Goal: Task Accomplishment & Management: Use online tool/utility

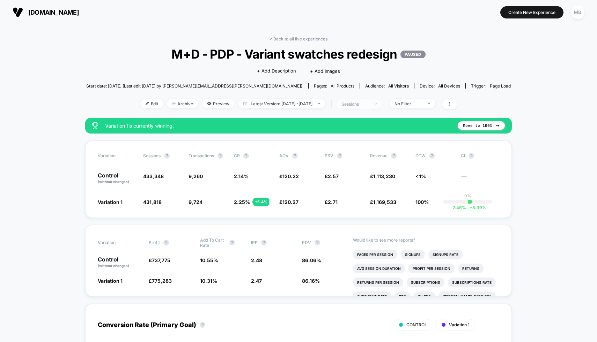
click at [369, 103] on div "sessions" at bounding box center [355, 104] width 28 height 5
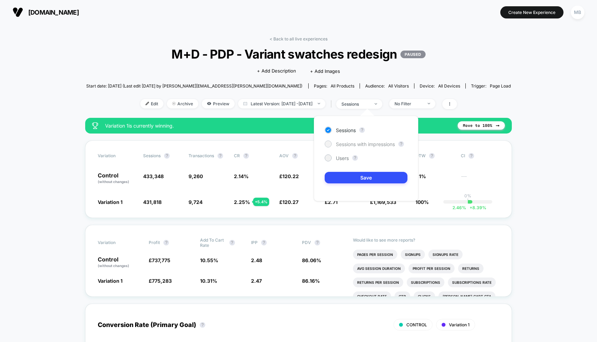
click at [374, 143] on span "Sessions with impressions" at bounding box center [365, 144] width 59 height 6
click at [302, 42] on div "< Back to all live experiences M+D - PDP - Variant swatches redesign PAUSED Cli…" at bounding box center [298, 77] width 425 height 82
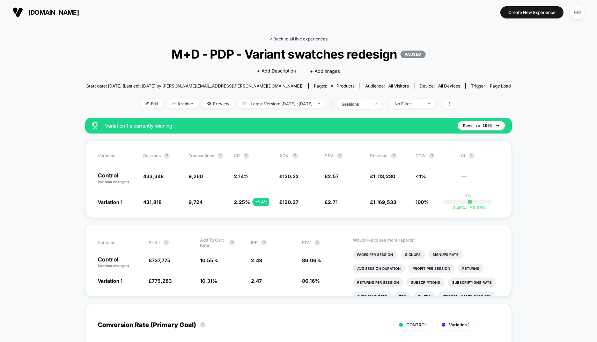
click at [308, 38] on link "< Back to all live experiences" at bounding box center [298, 38] width 58 height 5
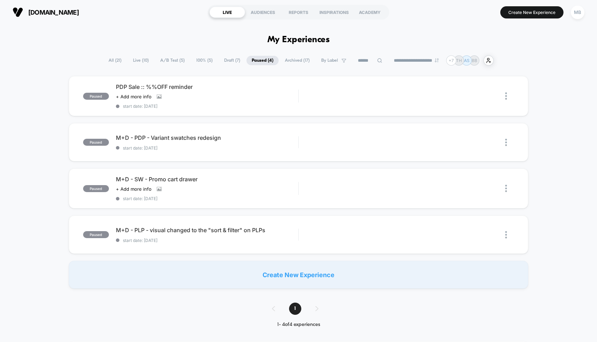
click at [164, 60] on span "A/B Test ( 5 )" at bounding box center [172, 60] width 35 height 9
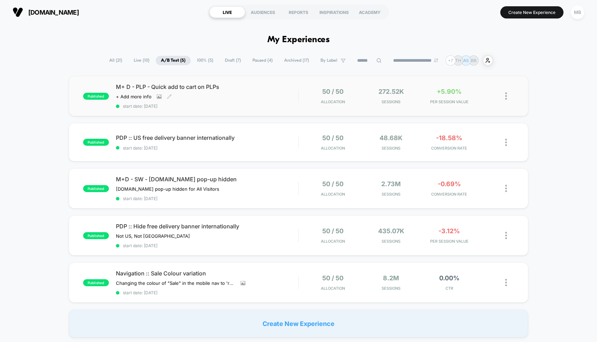
click at [239, 94] on div "Click to view images Click to edit experience details + Add more info" at bounding box center [180, 97] width 128 height 6
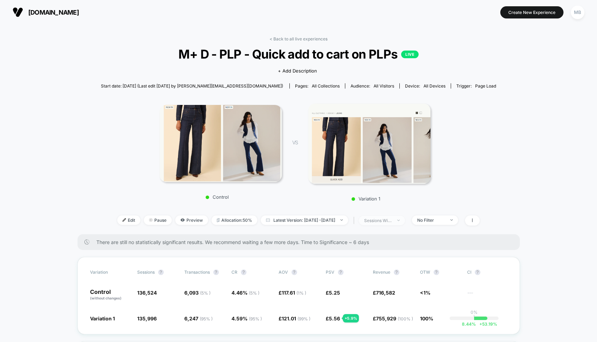
click at [392, 222] on div "sessions with impression" at bounding box center [378, 220] width 28 height 5
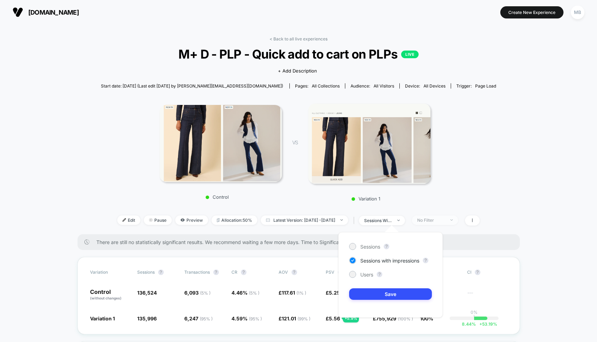
click at [443, 218] on div "No Filter" at bounding box center [431, 220] width 28 height 5
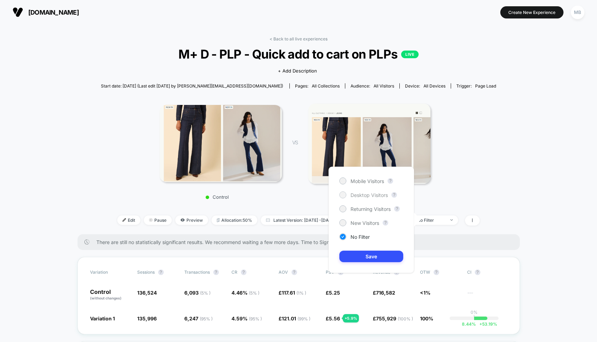
click at [380, 194] on span "Desktop Visitors" at bounding box center [368, 195] width 37 height 6
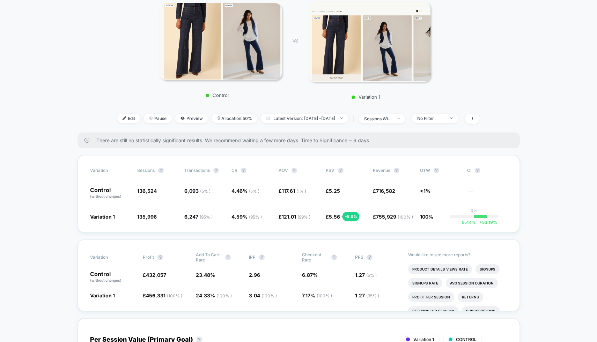
scroll to position [77, 0]
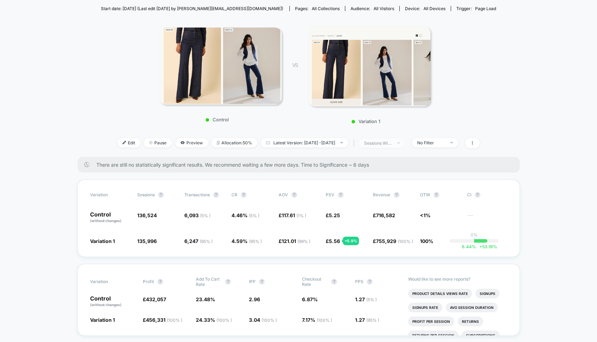
click at [392, 144] on div "sessions with impression" at bounding box center [378, 143] width 28 height 5
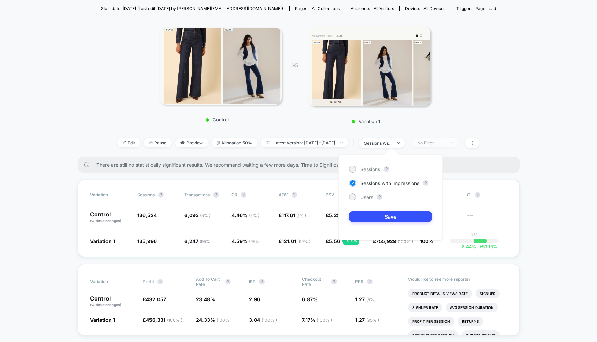
click at [442, 143] on div "No Filter" at bounding box center [431, 142] width 28 height 5
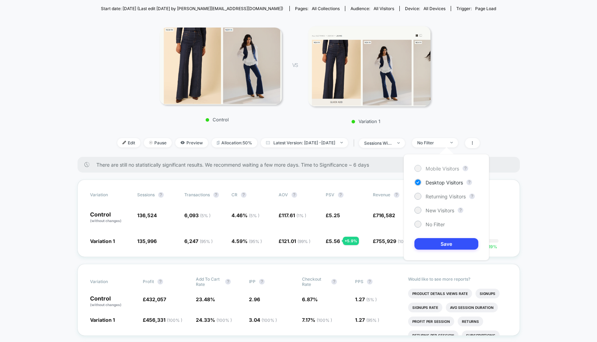
click at [441, 169] on span "Mobile Visitors" at bounding box center [441, 169] width 33 height 6
click at [440, 247] on button "Save" at bounding box center [446, 244] width 64 height 12
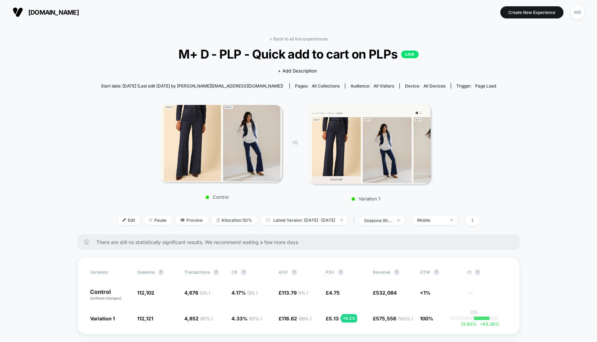
click at [277, 40] on link "< Back to all live experiences" at bounding box center [298, 38] width 58 height 5
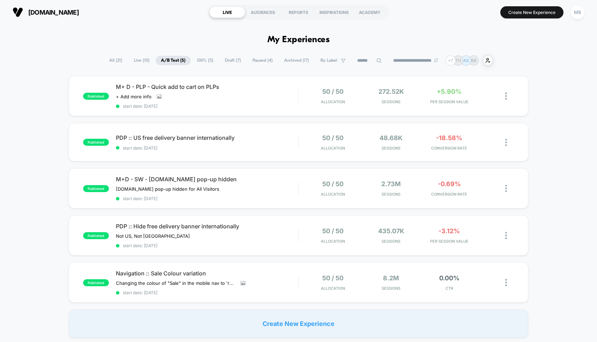
click at [262, 61] on span "Paused ( 4 )" at bounding box center [262, 60] width 31 height 9
